Goal: Transaction & Acquisition: Book appointment/travel/reservation

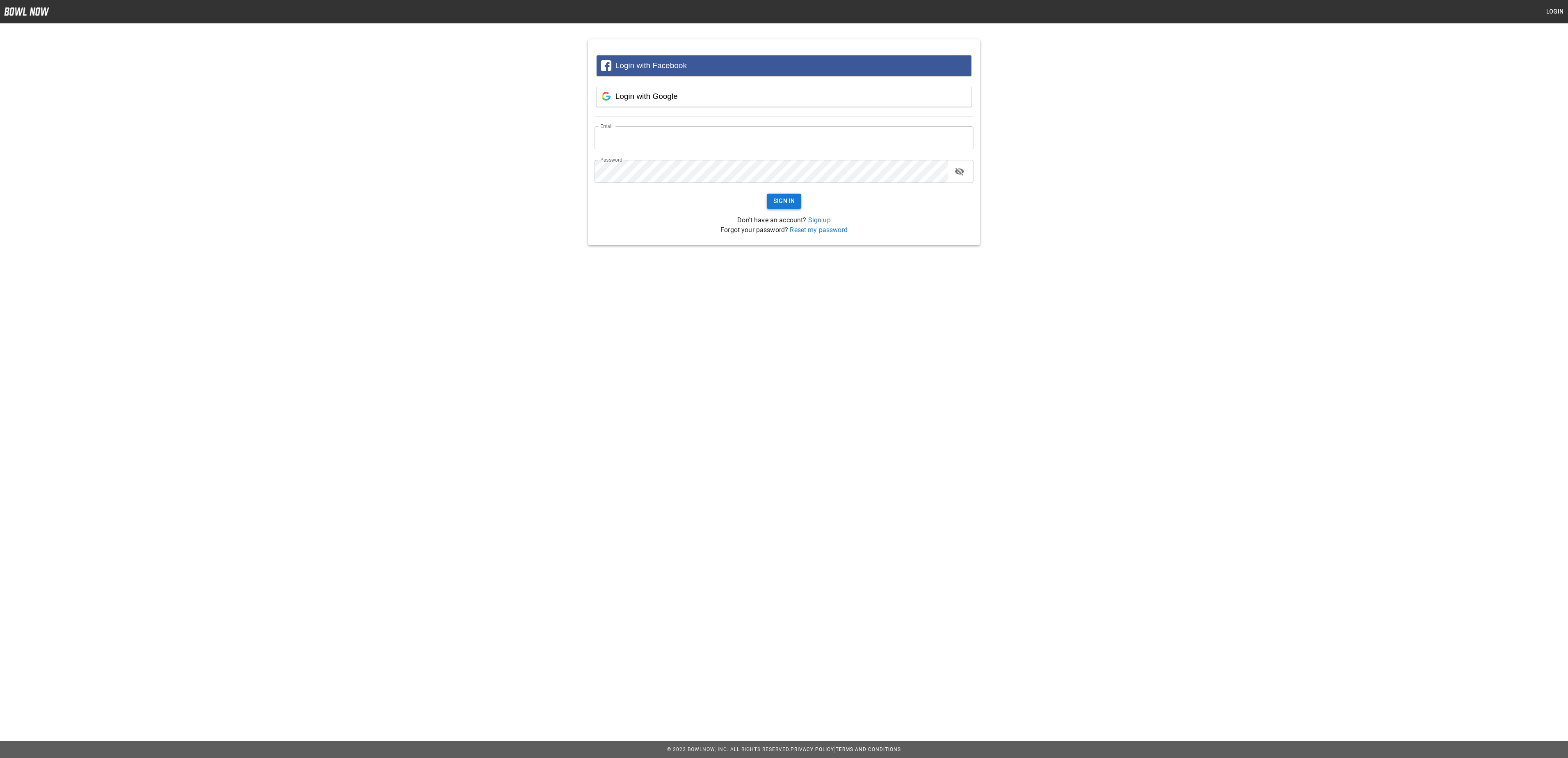
type input "**********"
click at [800, 204] on button "Sign In" at bounding box center [784, 201] width 35 height 15
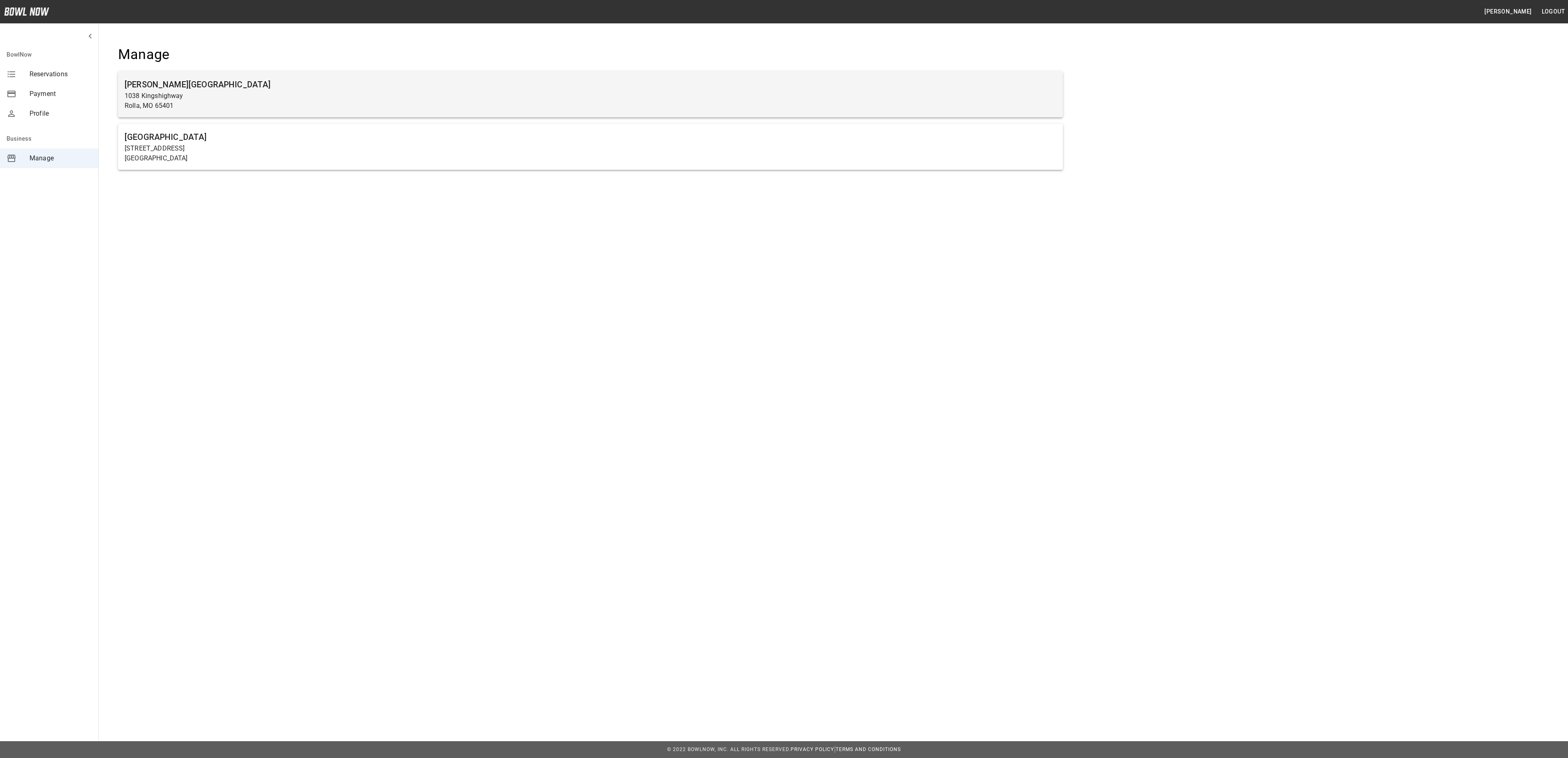
click at [174, 89] on h6 "[PERSON_NAME][GEOGRAPHIC_DATA]" at bounding box center [590, 85] width 932 height 13
